Goal: Communication & Community: Answer question/provide support

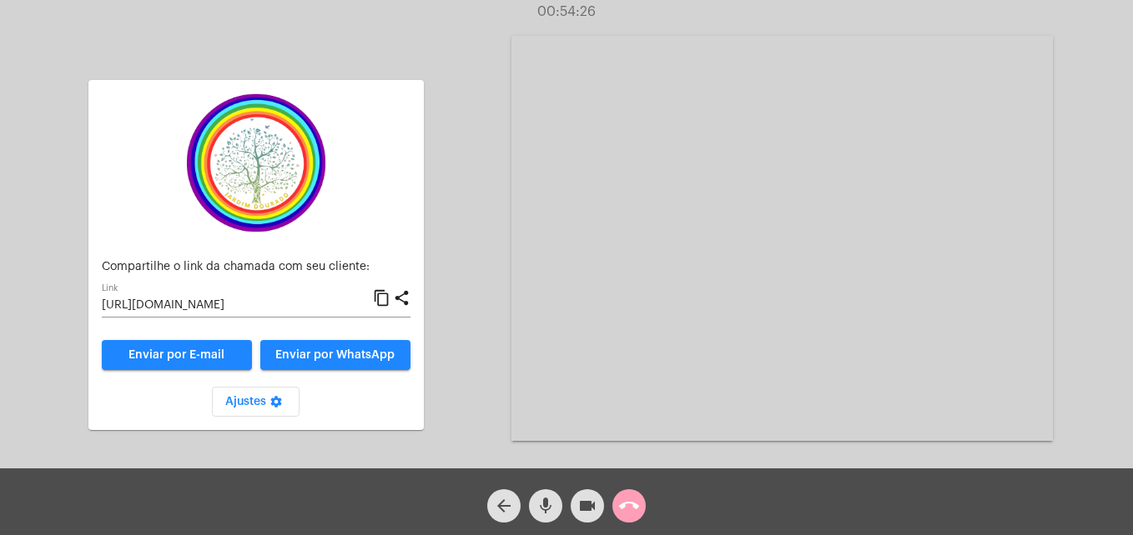
click at [629, 500] on mat-icon "call_end" at bounding box center [629, 506] width 20 height 20
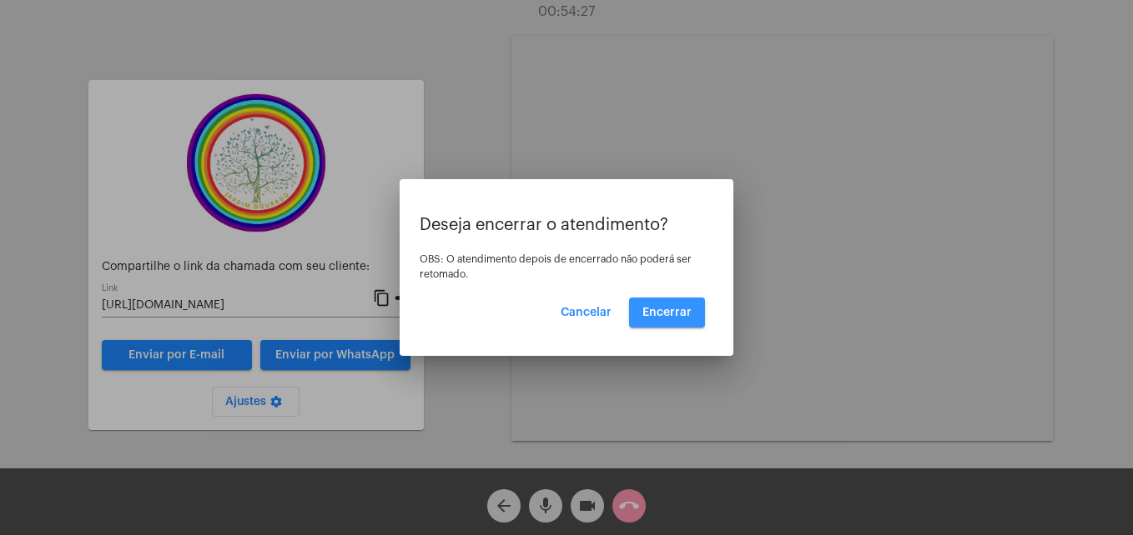
click at [669, 320] on button "Encerrar" at bounding box center [667, 313] width 76 height 30
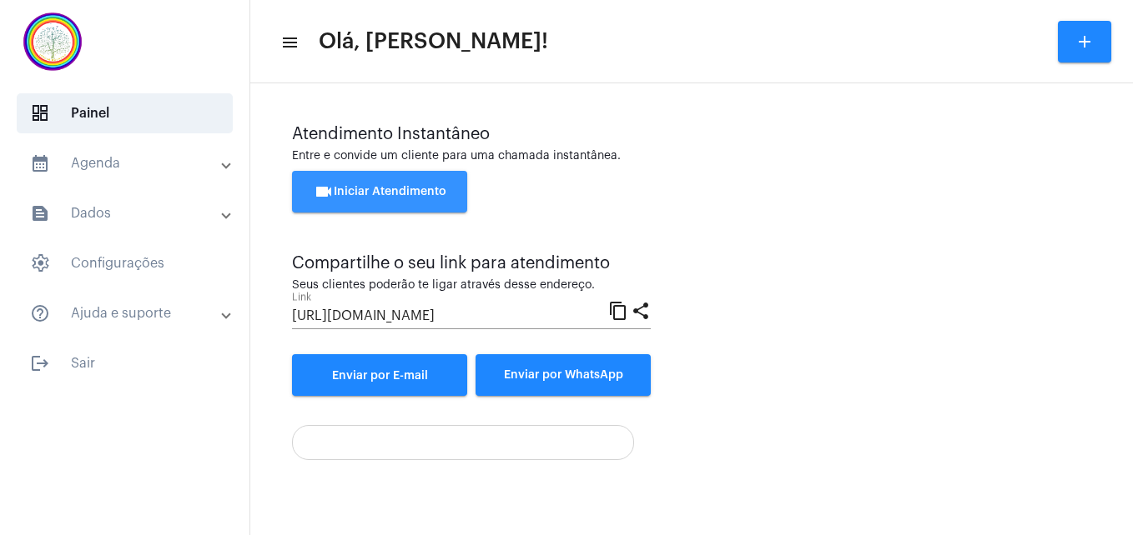
click at [377, 189] on span "videocam Iniciar Atendimento" at bounding box center [380, 192] width 133 height 12
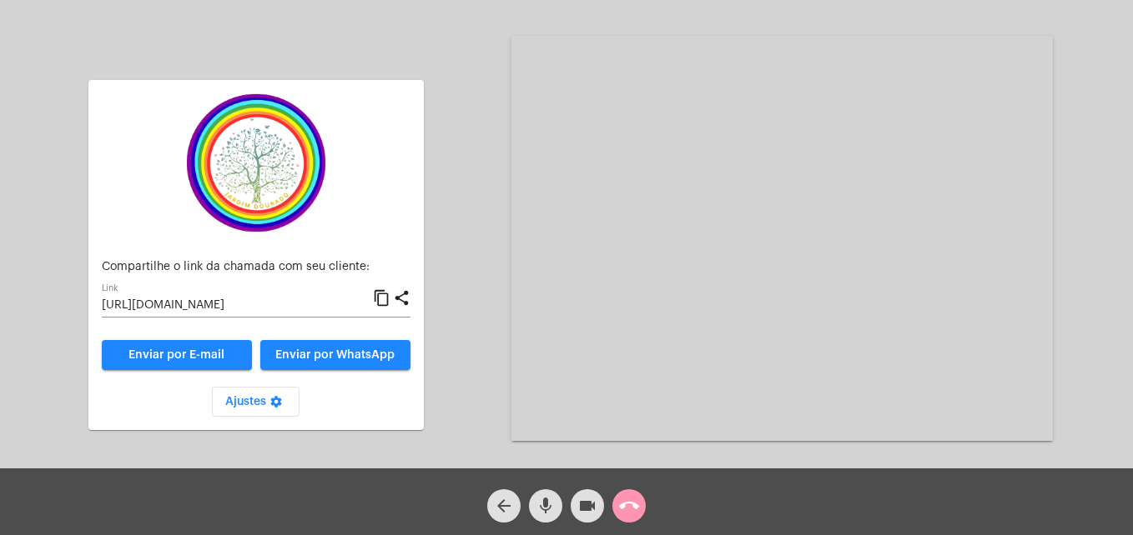
click at [379, 298] on mat-icon "content_copy" at bounding box center [382, 299] width 18 height 20
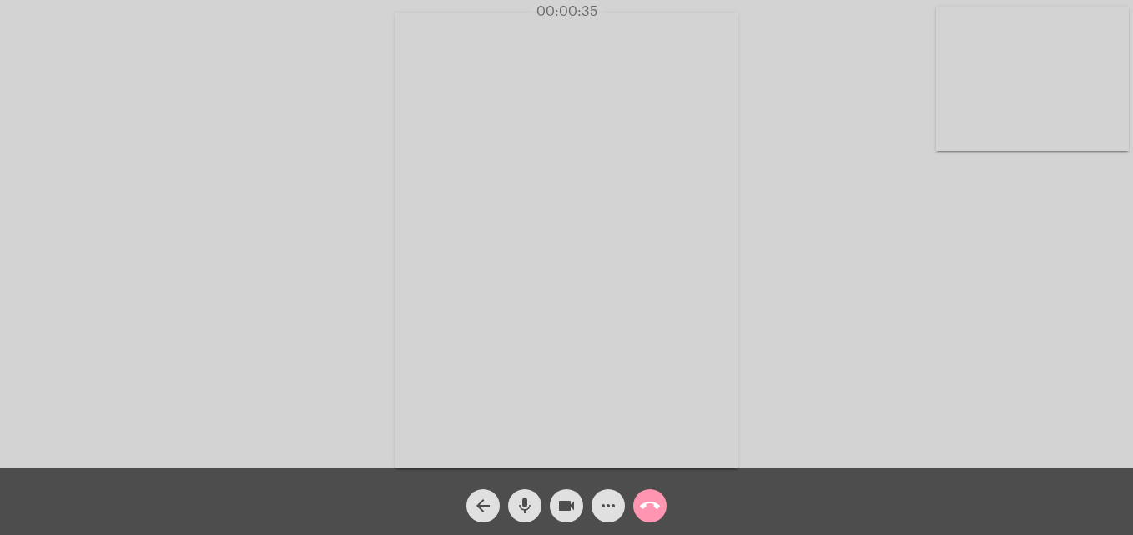
click at [942, 128] on video at bounding box center [1032, 79] width 193 height 144
click at [459, 422] on video at bounding box center [718, 239] width 608 height 456
